Goal: Transaction & Acquisition: Purchase product/service

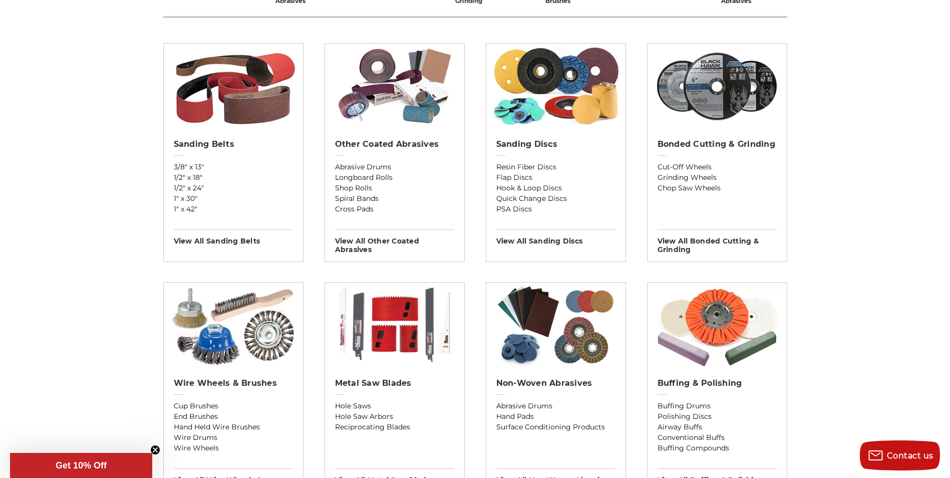
scroll to position [351, 0]
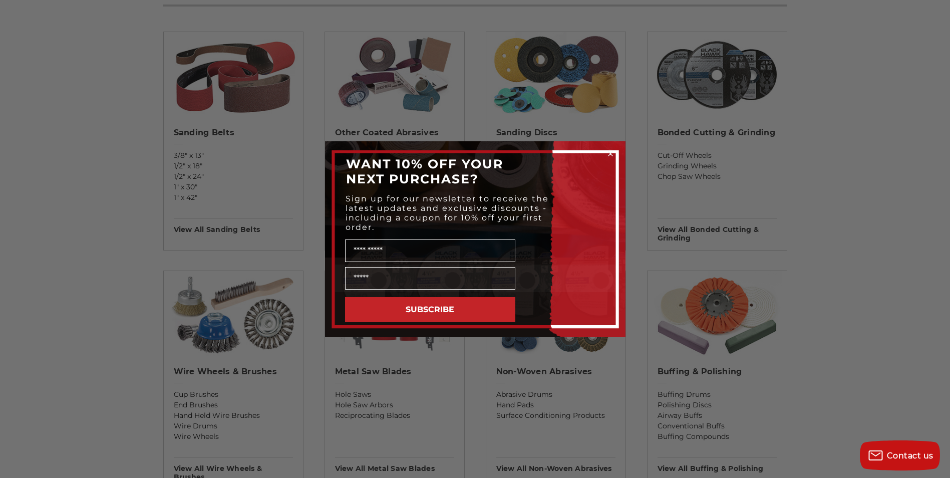
click at [611, 150] on circle "Close dialog" at bounding box center [610, 154] width 10 height 10
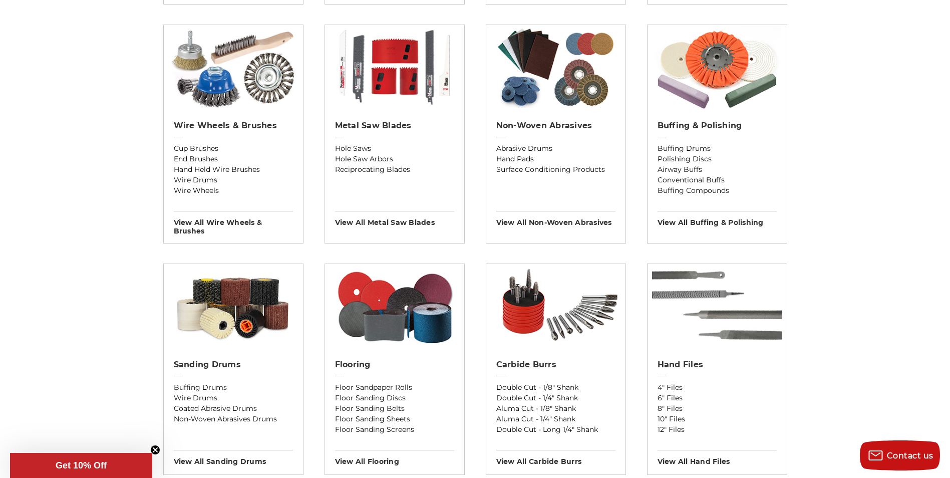
scroll to position [601, 0]
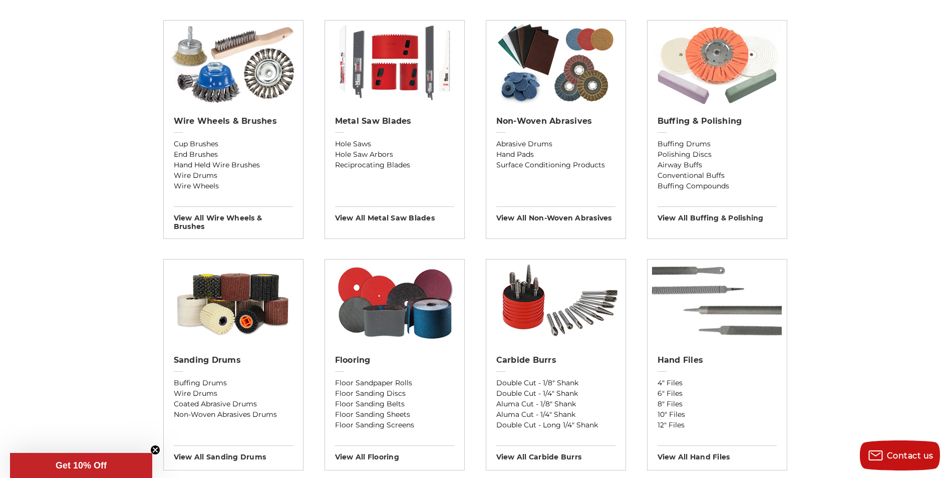
click at [724, 94] on img at bounding box center [717, 63] width 130 height 85
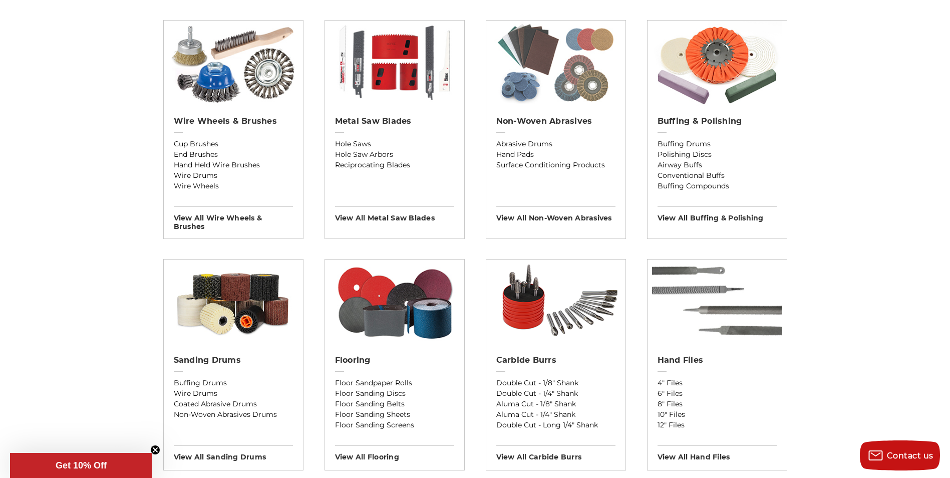
scroll to position [606, 0]
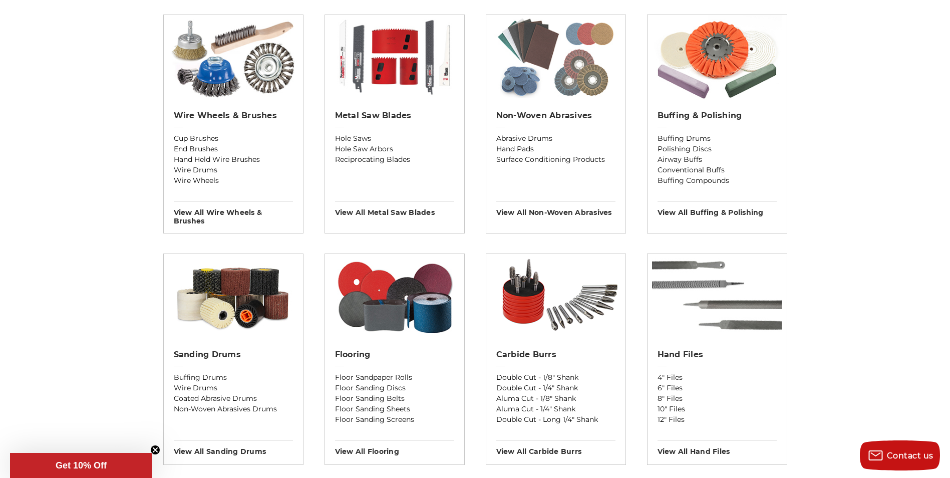
click at [551, 92] on img at bounding box center [556, 57] width 130 height 85
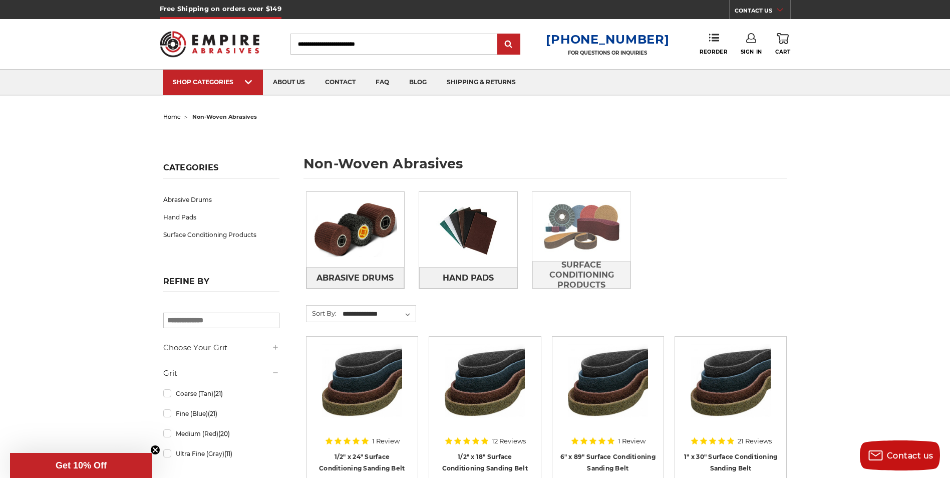
click at [584, 215] on img at bounding box center [581, 226] width 98 height 69
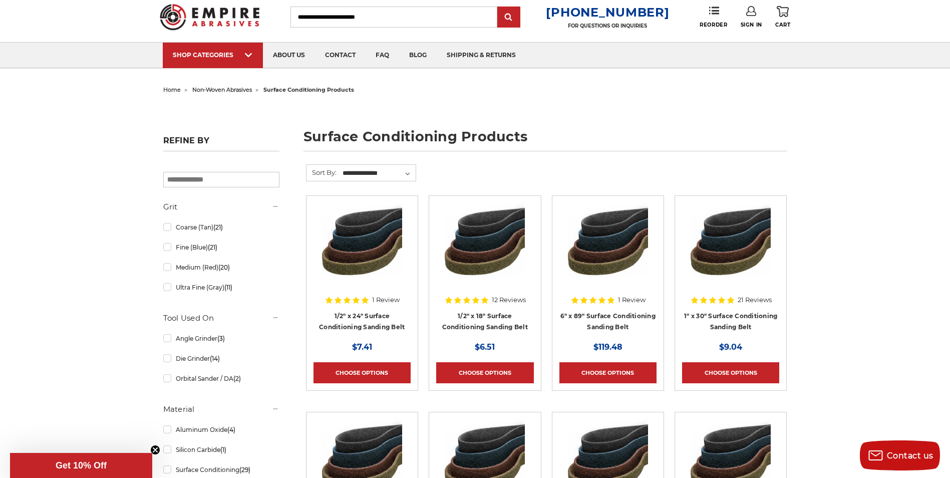
scroll to position [50, 0]
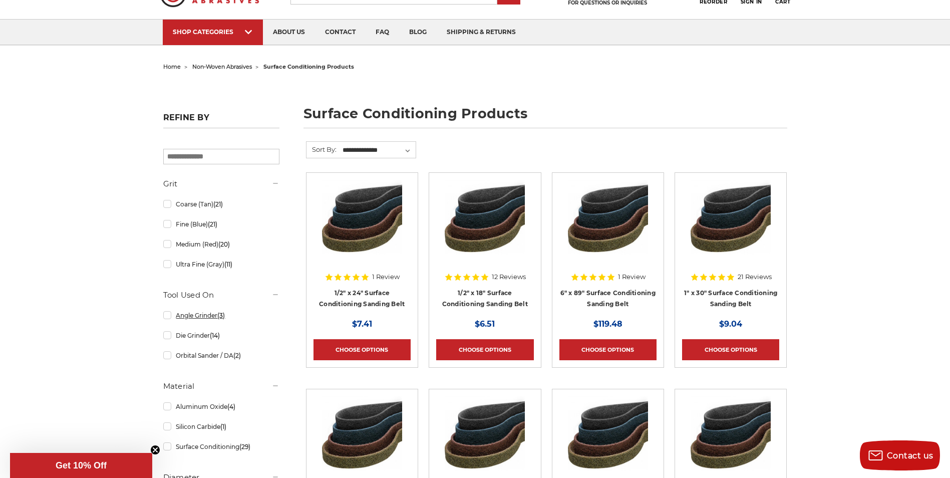
click at [168, 319] on link "Angle Grinder (3)" at bounding box center [221, 315] width 116 height 18
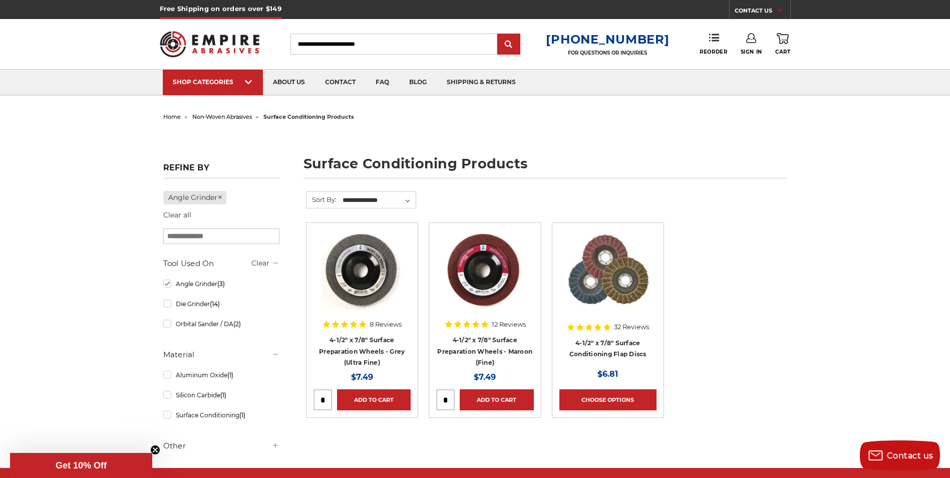
click at [468, 271] on img at bounding box center [485, 270] width 80 height 80
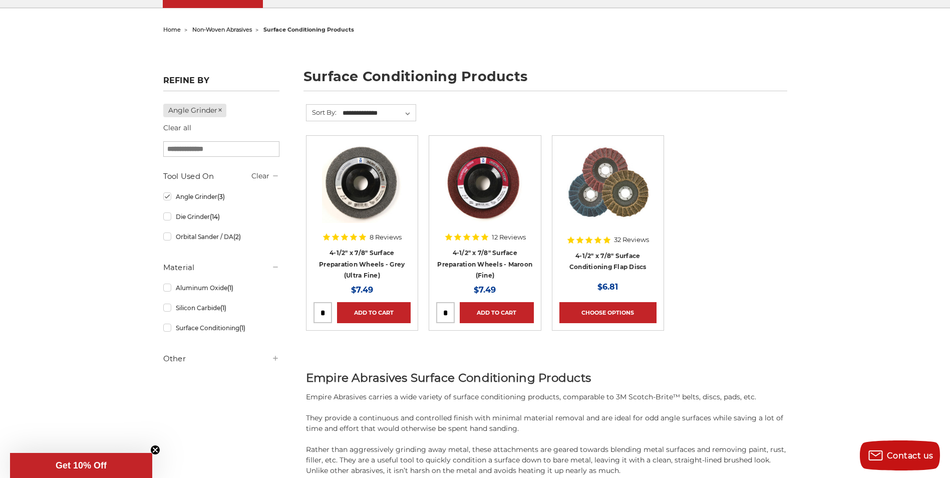
scroll to position [50, 0]
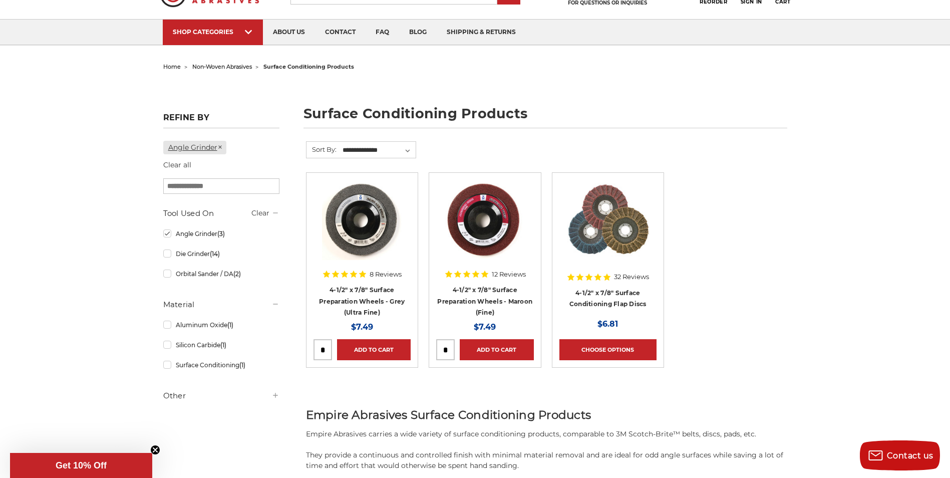
click at [223, 146] on icon at bounding box center [220, 147] width 6 height 6
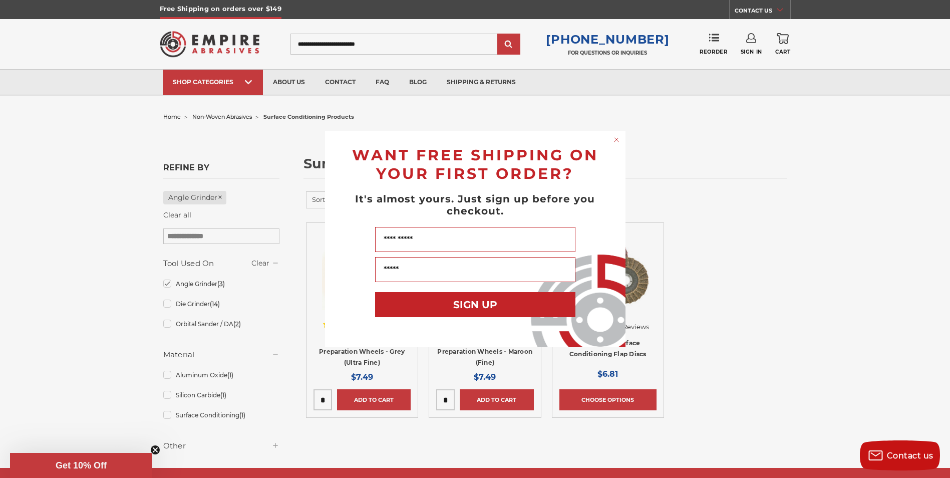
click at [614, 140] on circle "Close dialog" at bounding box center [616, 140] width 10 height 10
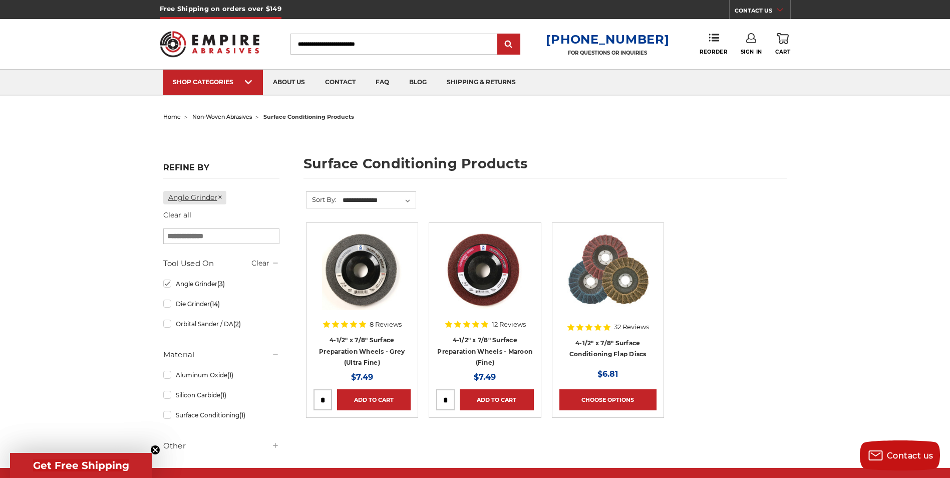
click at [222, 198] on use at bounding box center [220, 198] width 4 height 4
